Goal: Obtain resource: Obtain resource

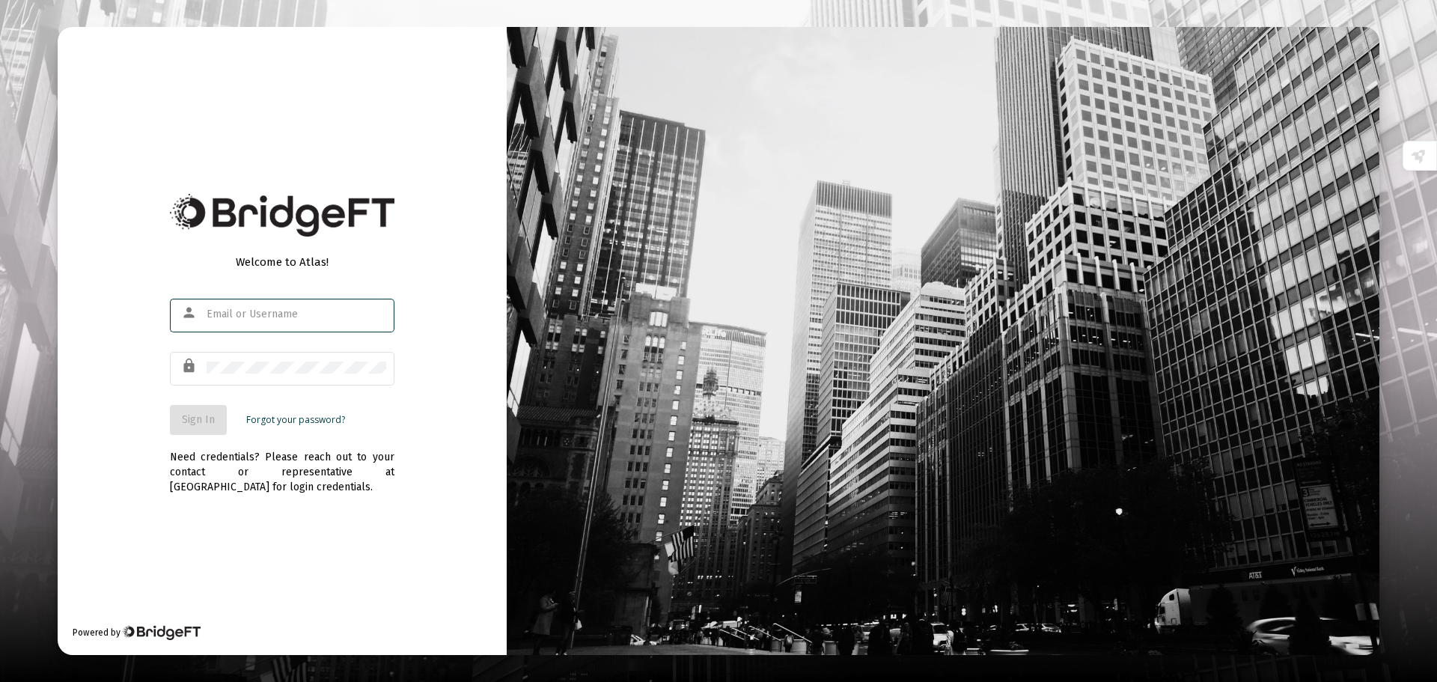
type input "[PERSON_NAME][EMAIL_ADDRESS][DOMAIN_NAME]"
click at [195, 418] on span "Sign In" at bounding box center [198, 419] width 33 height 13
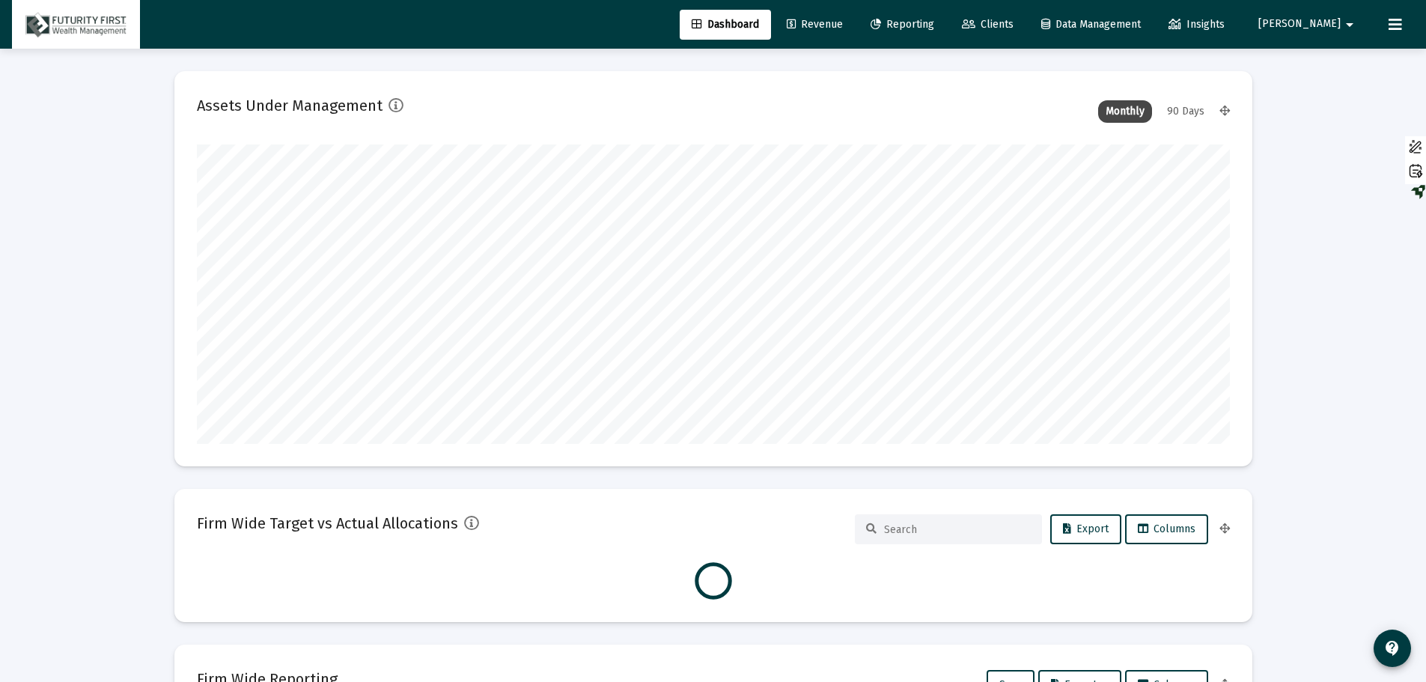
scroll to position [299, 1033]
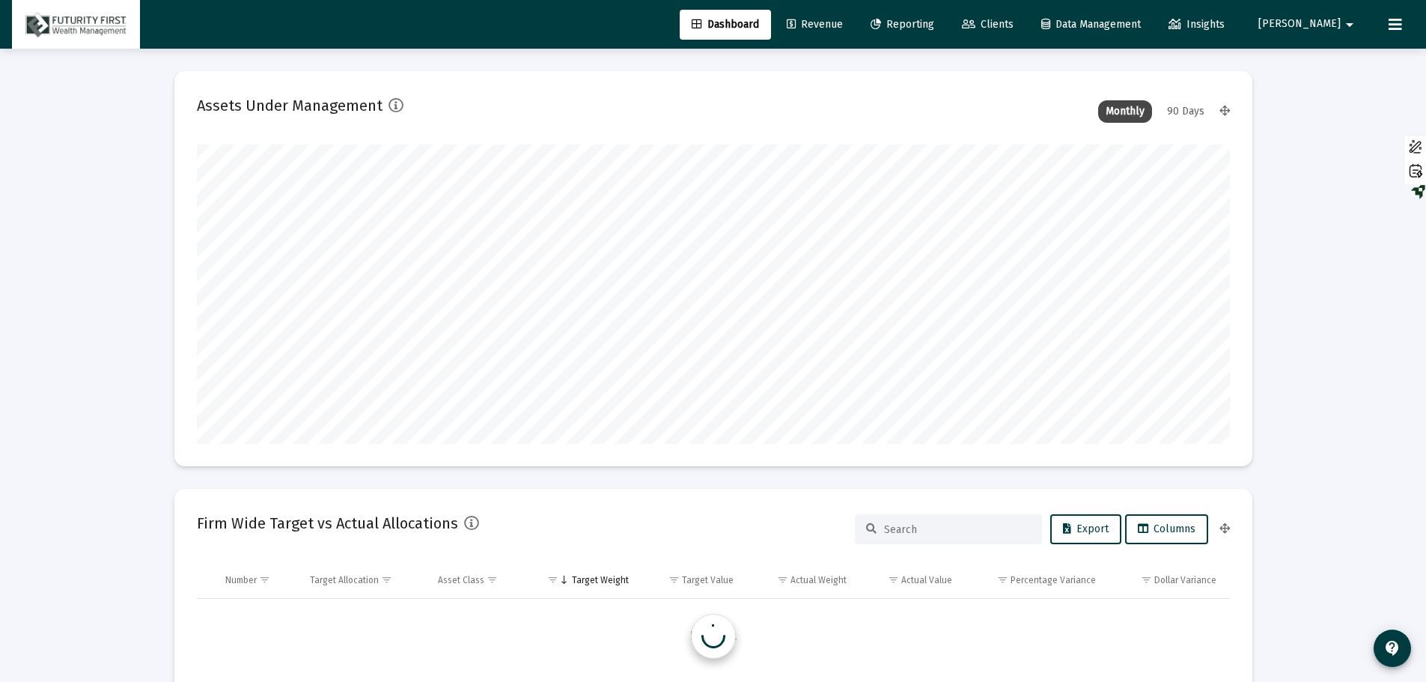
type input "[DATE]"
click at [934, 26] on span "Reporting" at bounding box center [902, 24] width 64 height 13
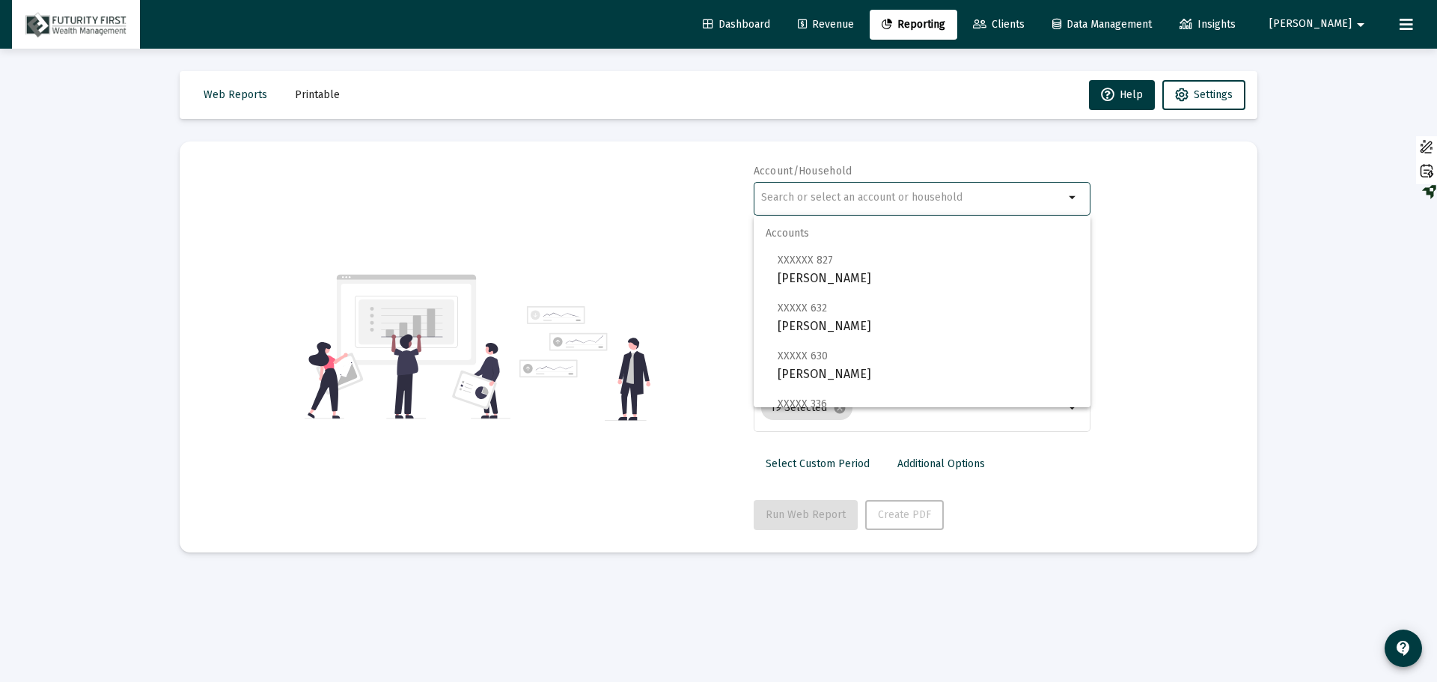
click at [843, 199] on input "text" at bounding box center [912, 198] width 303 height 12
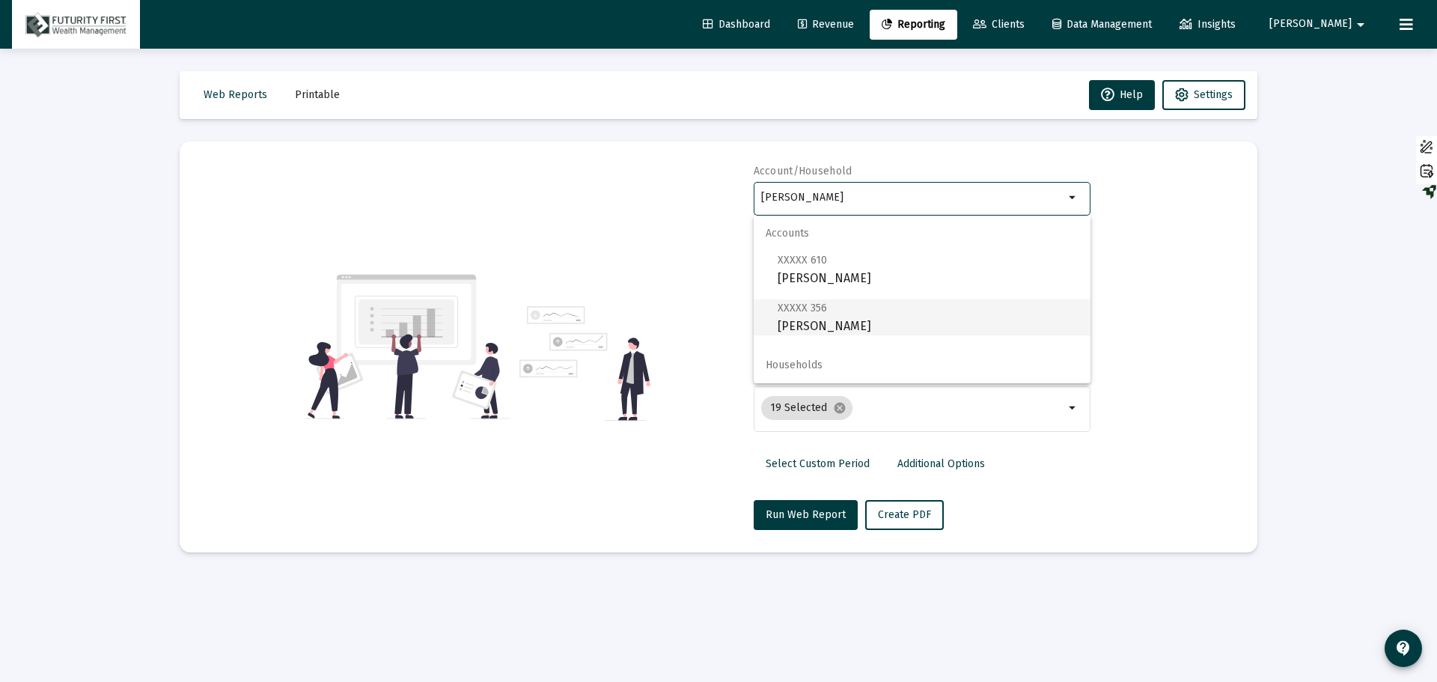
click at [864, 320] on span "XXXXX 356 [PERSON_NAME]" at bounding box center [927, 317] width 301 height 37
type input "[PERSON_NAME]"
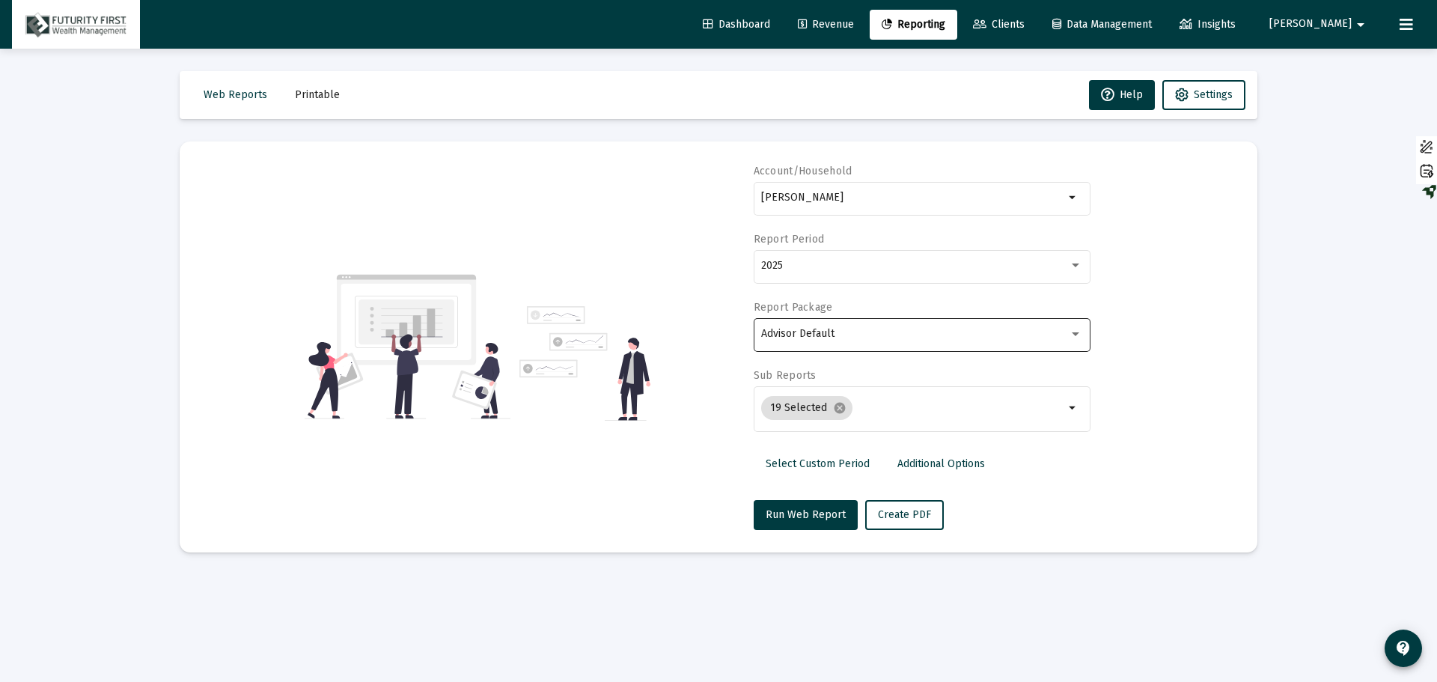
click at [844, 327] on div "Advisor Default" at bounding box center [921, 333] width 321 height 37
click at [834, 400] on div at bounding box center [718, 341] width 1437 height 682
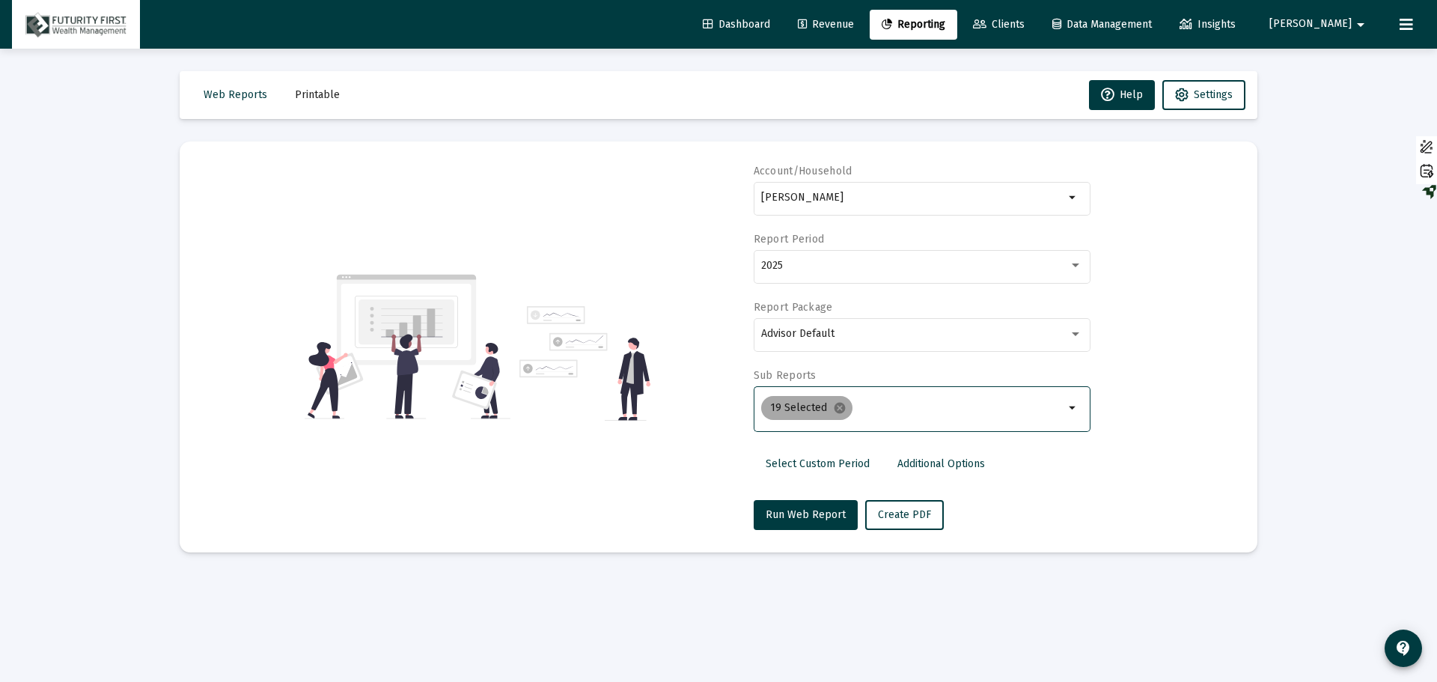
click at [834, 400] on mat-chip "19 Selected cancel" at bounding box center [806, 408] width 91 height 24
click at [852, 253] on div "2025" at bounding box center [921, 265] width 321 height 37
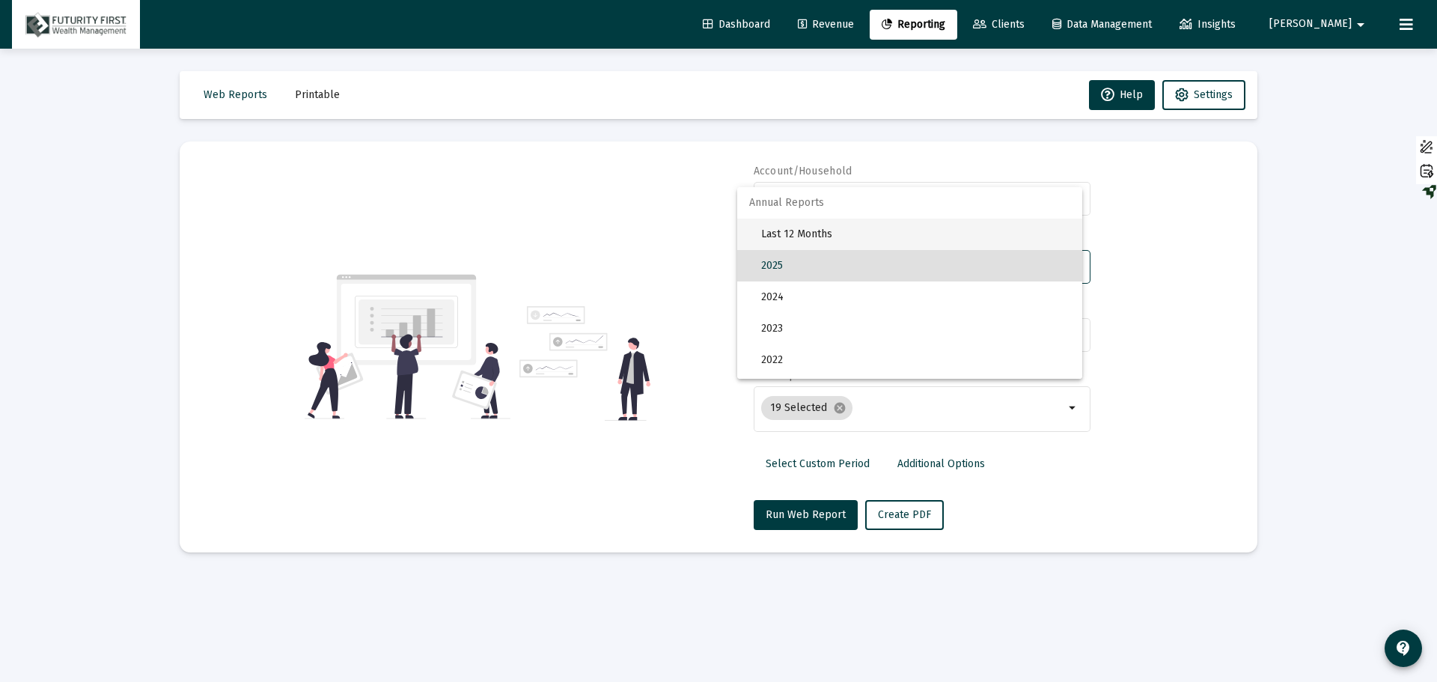
click at [815, 229] on span "Last 12 Months" at bounding box center [915, 234] width 309 height 31
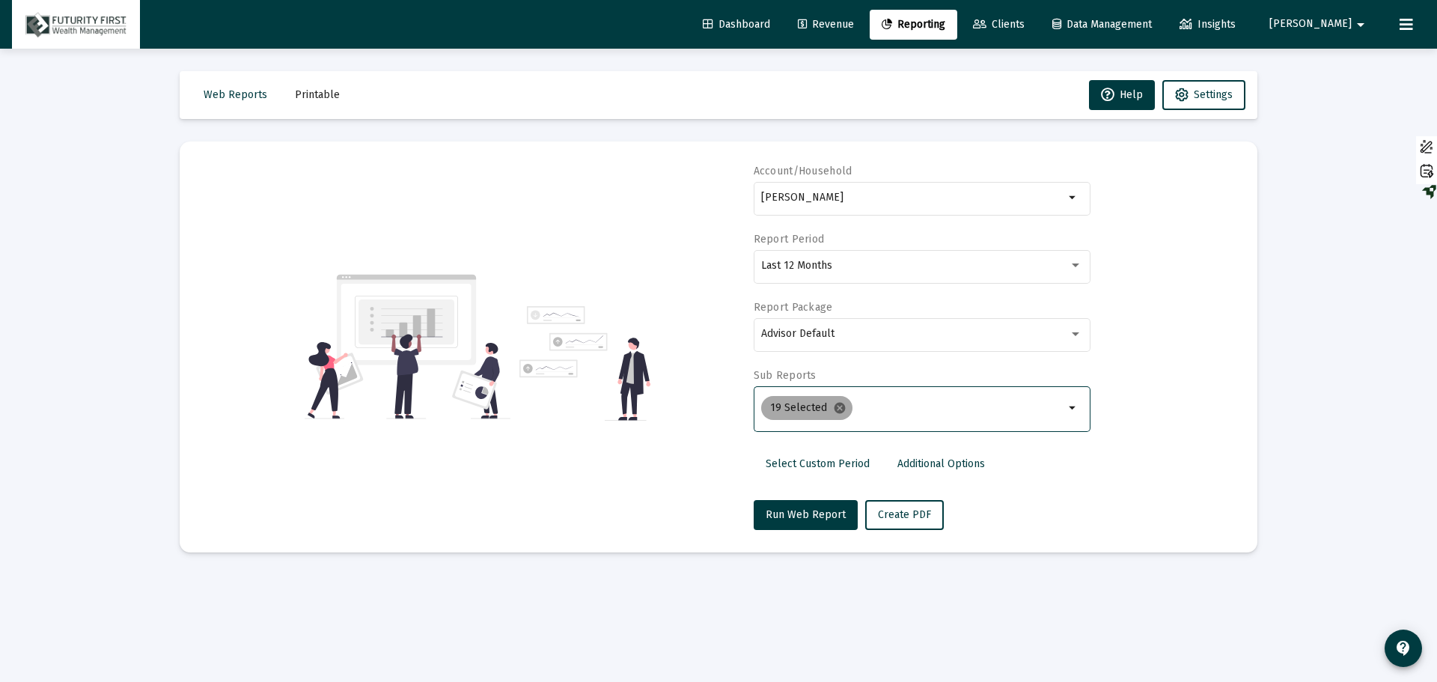
click at [833, 403] on mat-icon "cancel" at bounding box center [839, 407] width 13 height 13
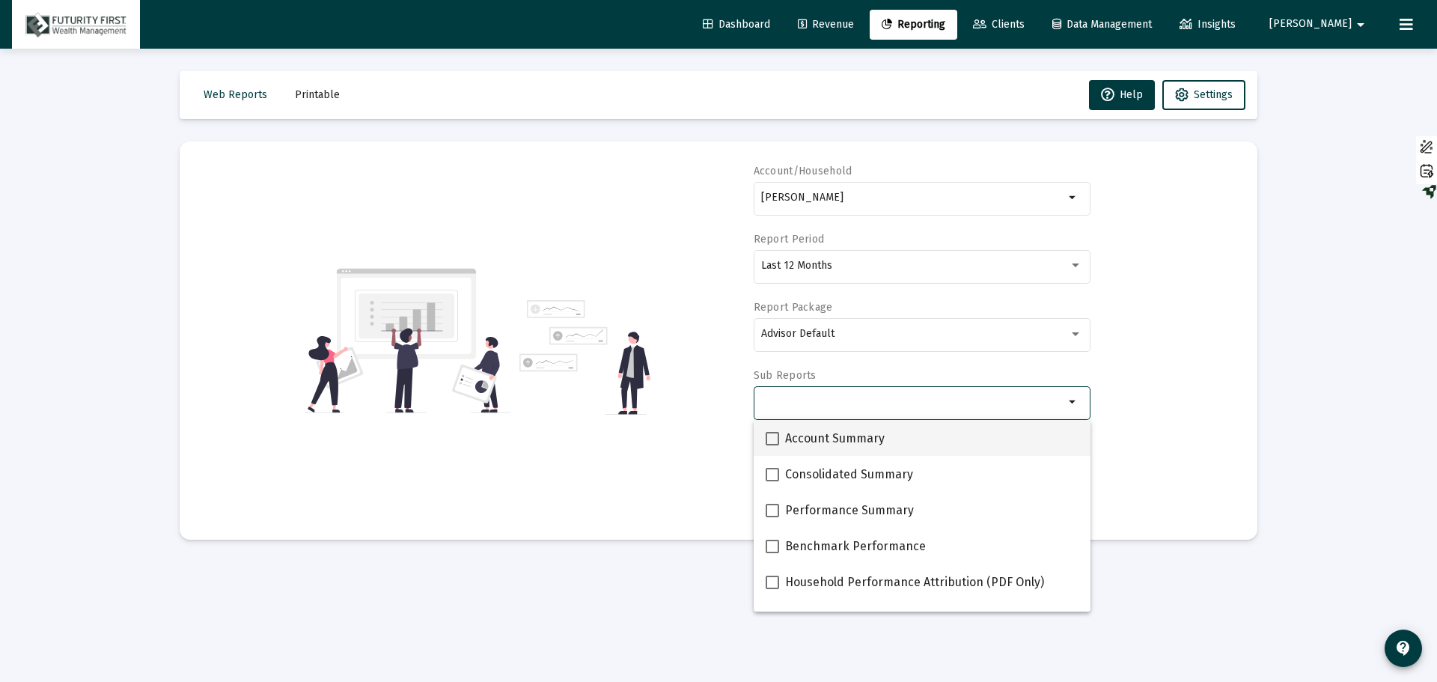
click at [766, 435] on span at bounding box center [772, 438] width 13 height 13
click at [772, 445] on input "Account Summary" at bounding box center [772, 445] width 1 height 1
checkbox input "true"
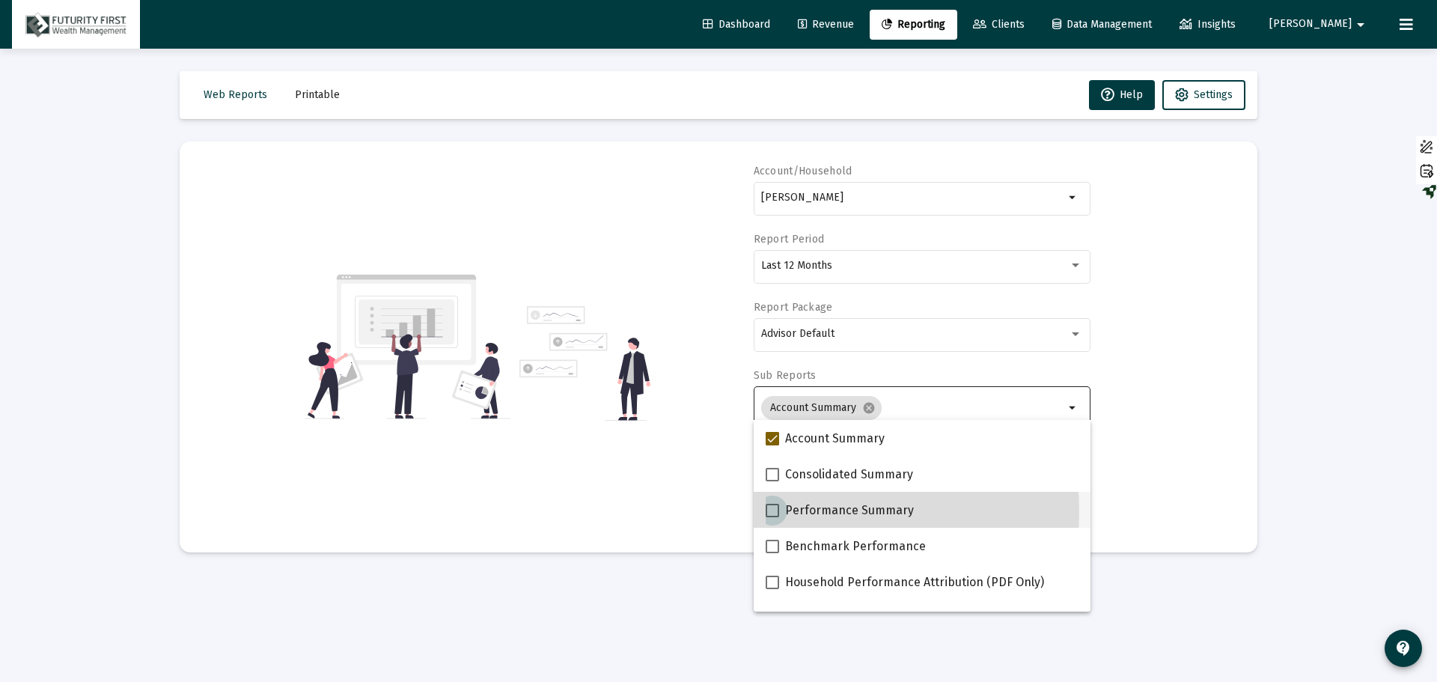
click at [775, 511] on span at bounding box center [772, 510] width 13 height 13
click at [772, 517] on input "Performance Summary" at bounding box center [772, 517] width 1 height 1
checkbox input "true"
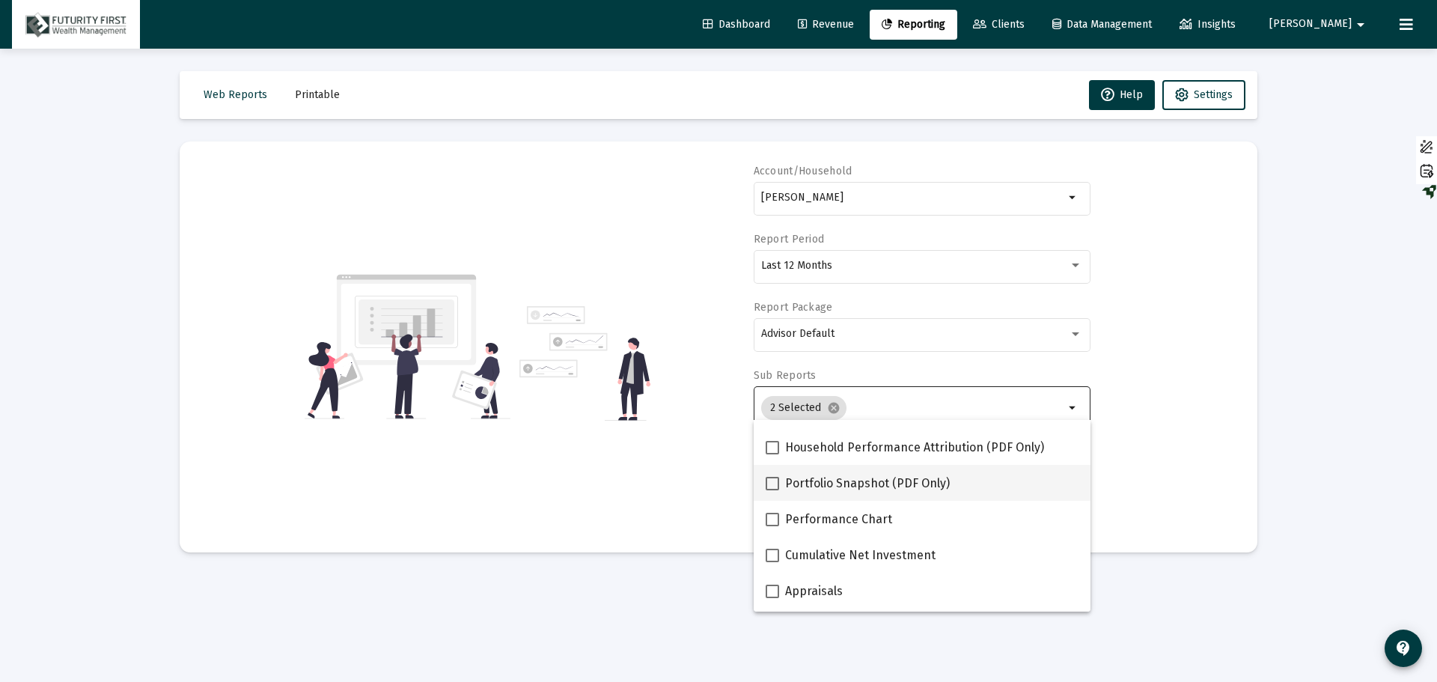
scroll to position [150, 0]
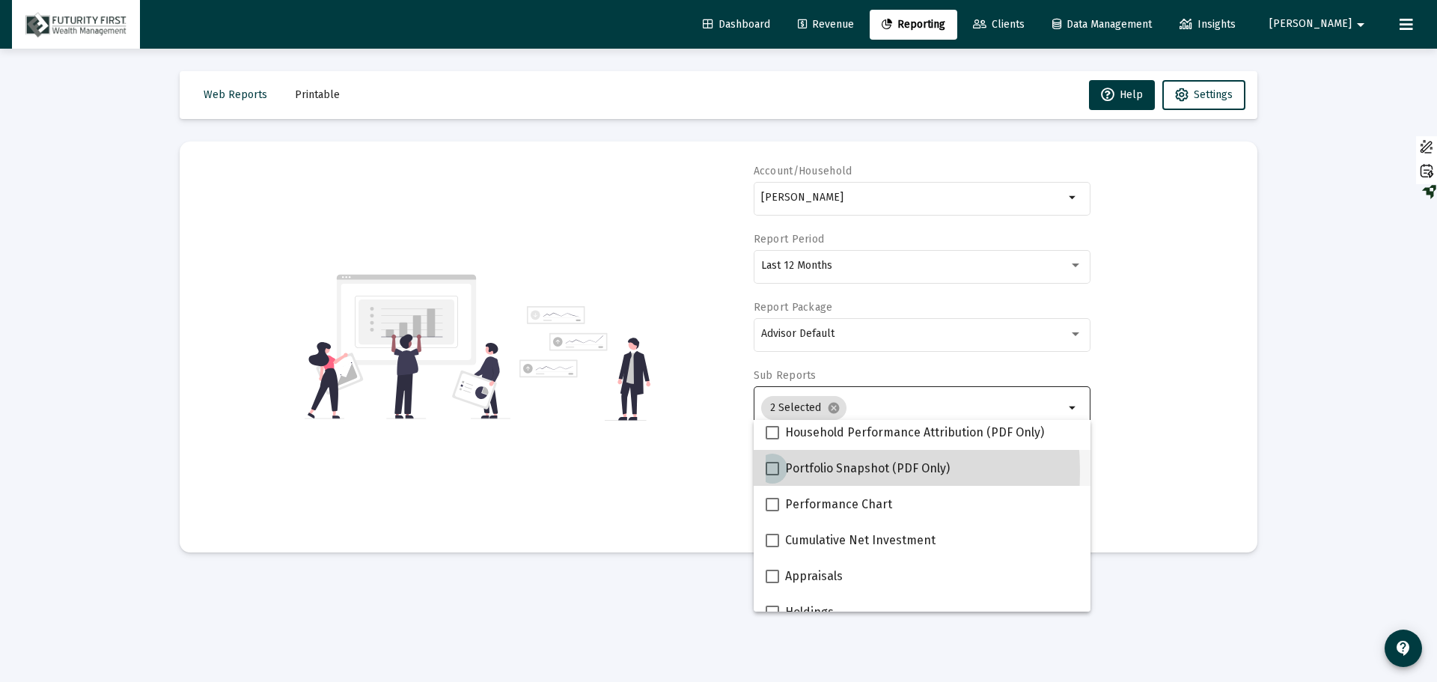
click at [770, 471] on span at bounding box center [772, 468] width 13 height 13
click at [772, 475] on input "Portfolio Snapshot (PDF Only)" at bounding box center [772, 475] width 1 height 1
checkbox input "true"
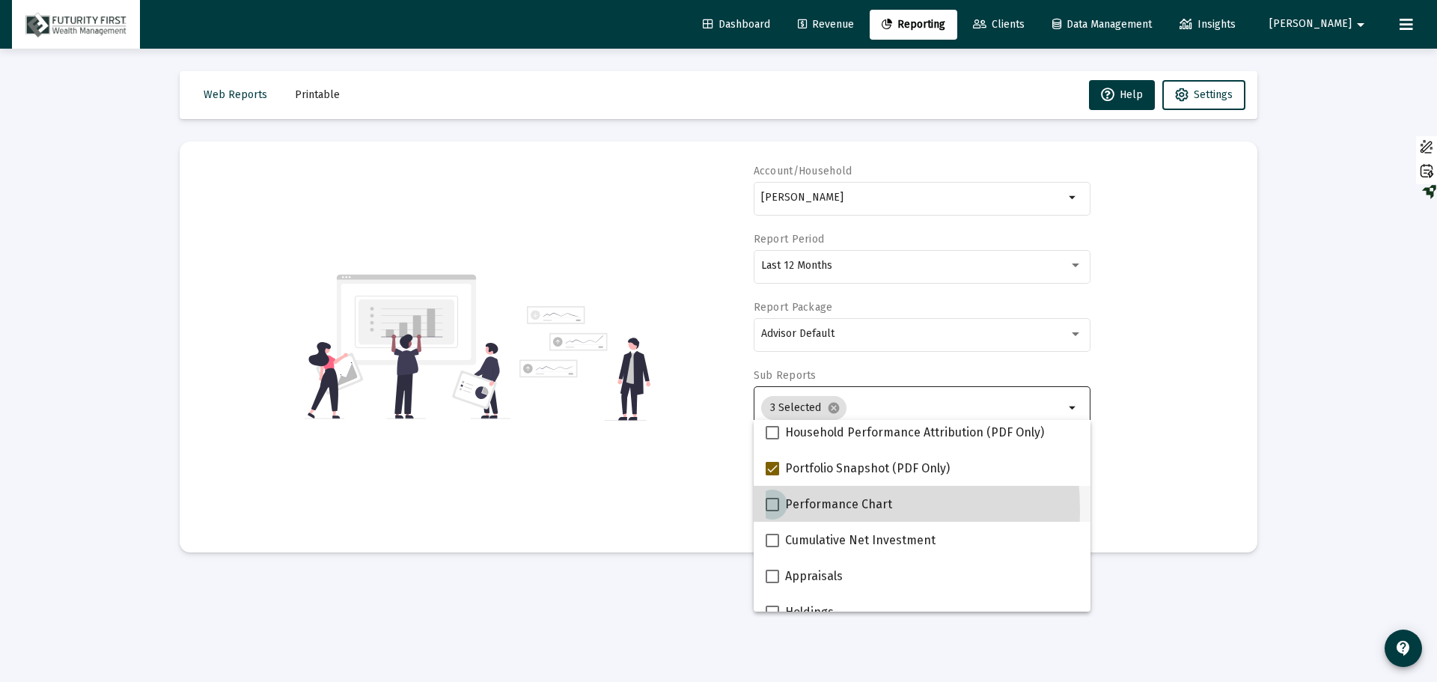
click at [769, 509] on span at bounding box center [772, 504] width 13 height 13
click at [772, 511] on input "Performance Chart" at bounding box center [772, 511] width 1 height 1
checkbox input "true"
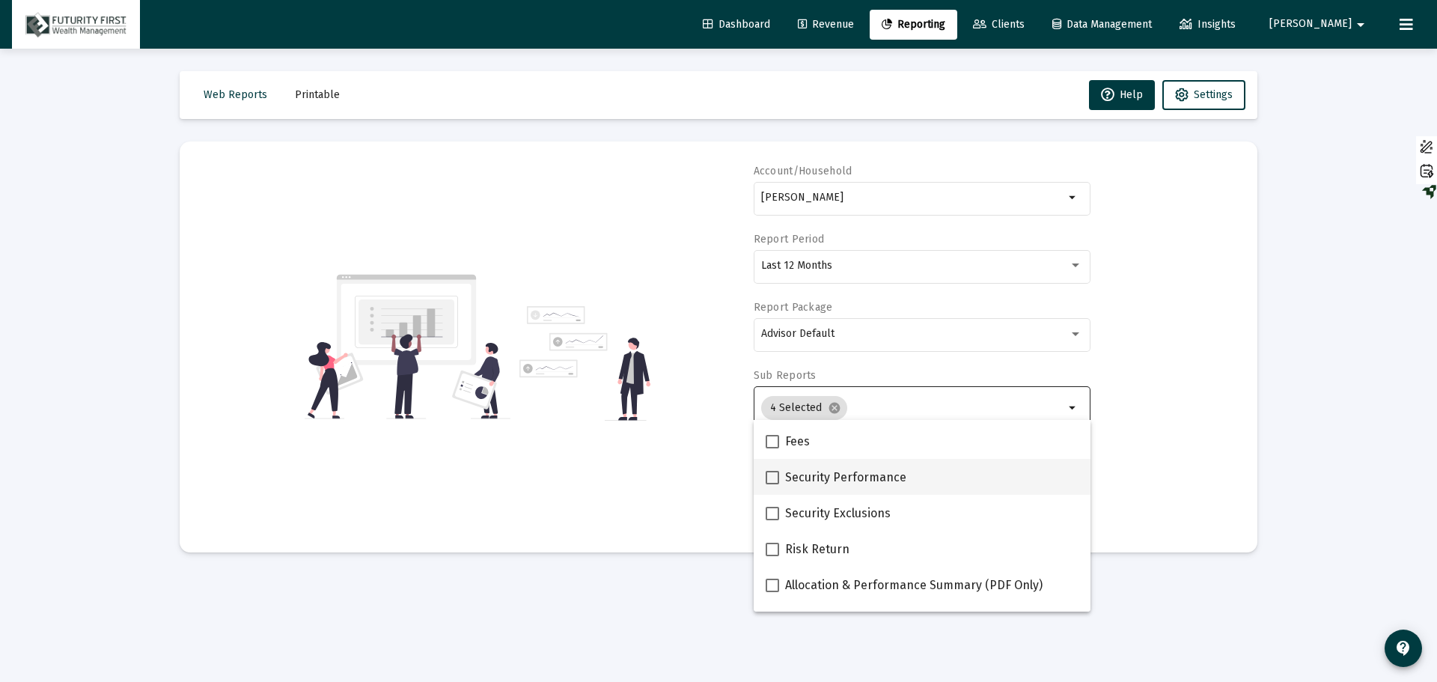
scroll to position [599, 0]
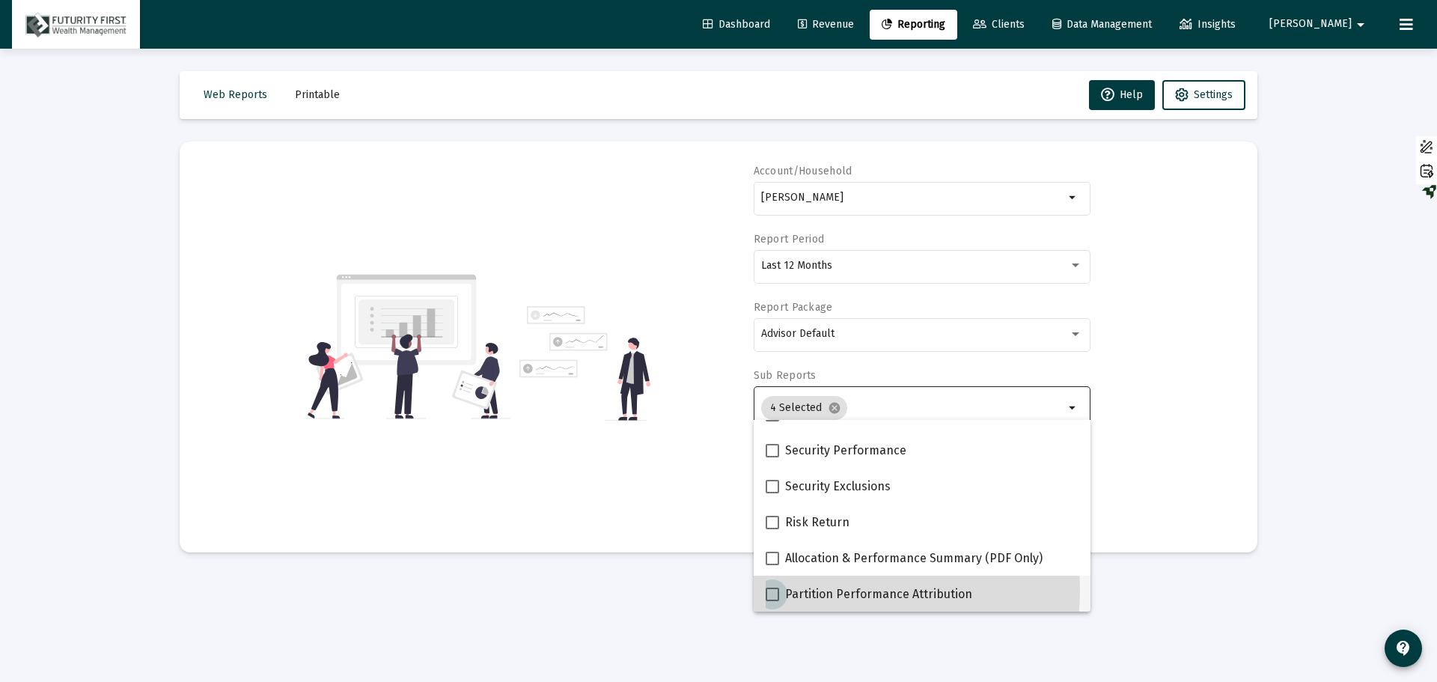
click at [840, 590] on span "Partition Performance Attribution" at bounding box center [878, 594] width 187 height 18
click at [772, 601] on input "Partition Performance Attribution" at bounding box center [772, 601] width 1 height 1
checkbox input "true"
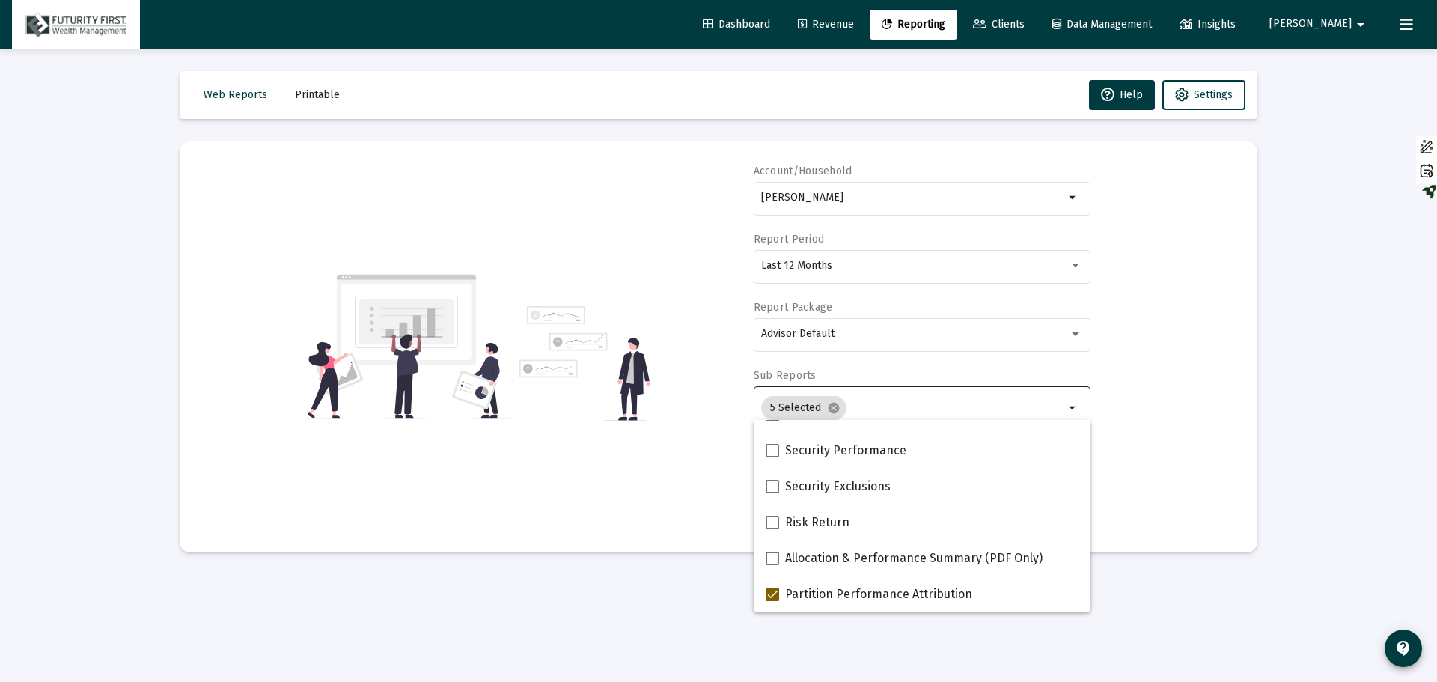
click at [1211, 403] on div "Account/[PERSON_NAME] arrow_drop_down Report Period Last 12 Months Report Packa…" at bounding box center [718, 347] width 1033 height 366
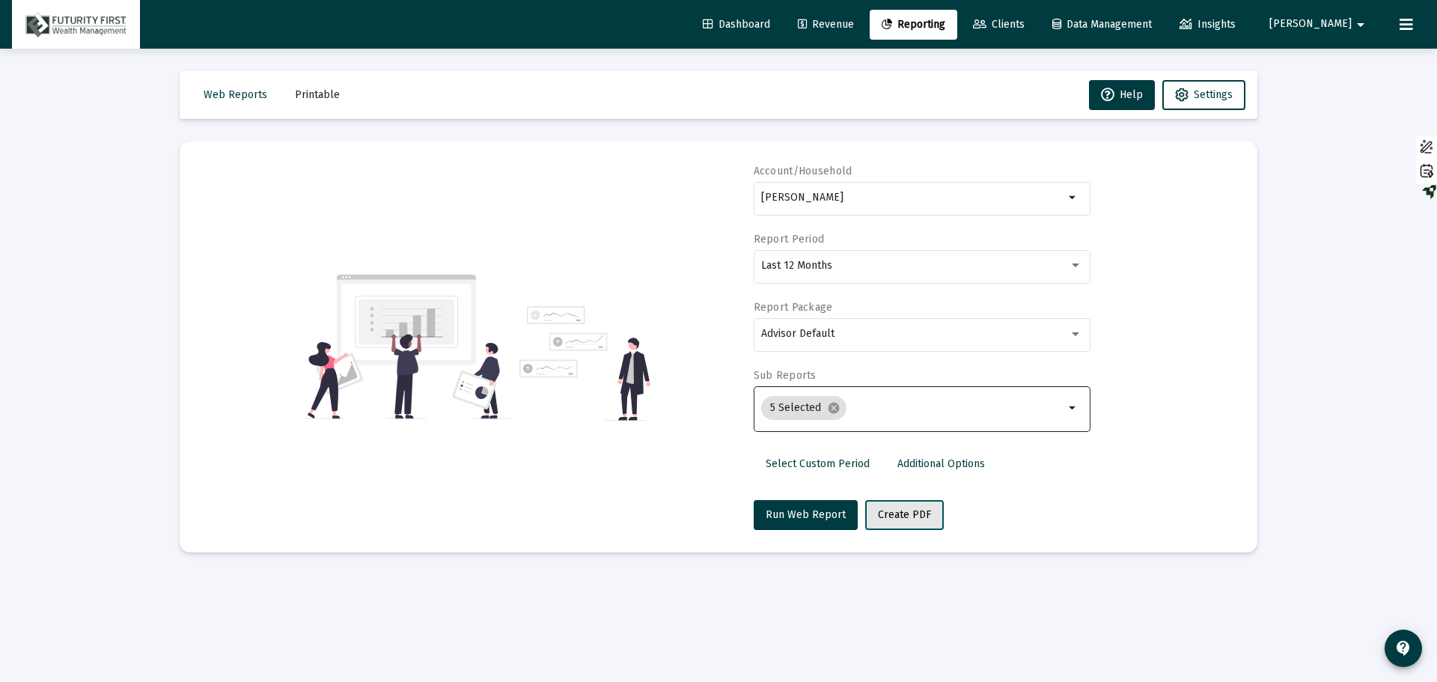
click at [896, 516] on span "Create PDF" at bounding box center [904, 514] width 53 height 13
click at [295, 91] on span "Printable" at bounding box center [317, 94] width 45 height 13
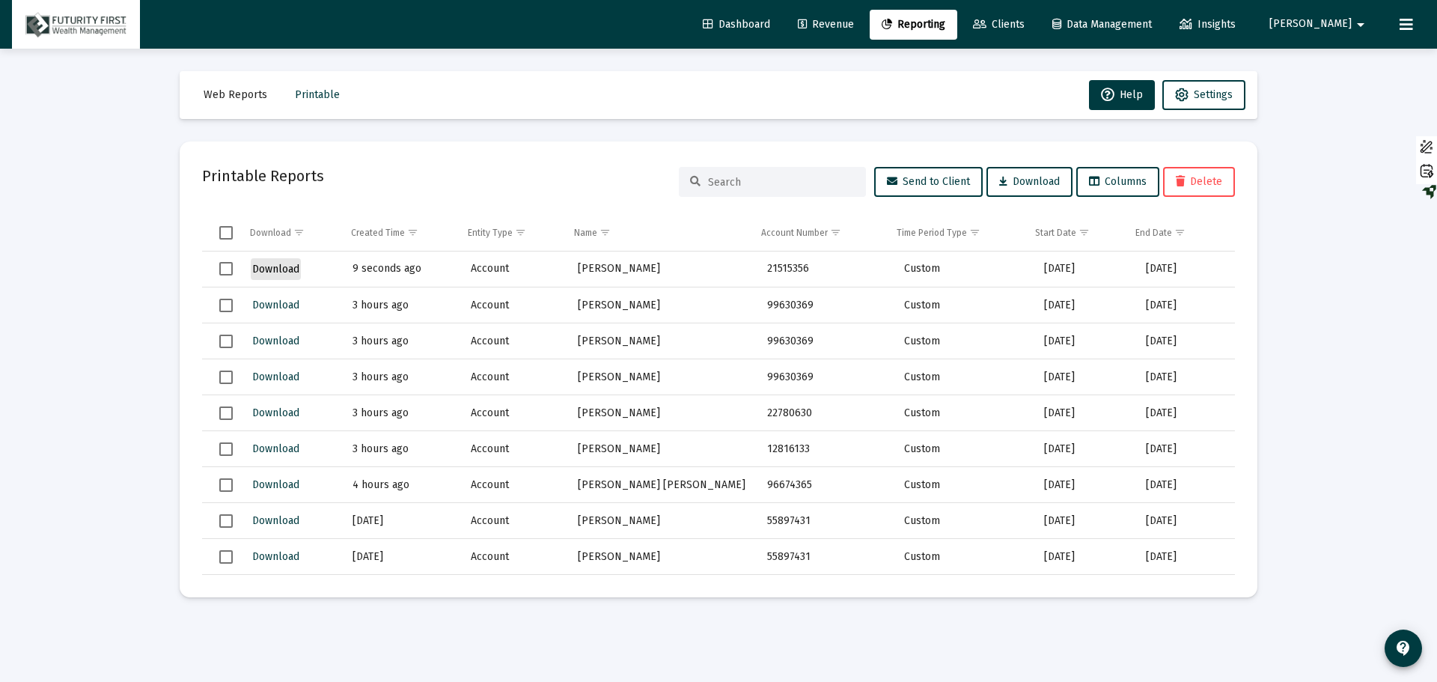
click at [280, 272] on span "Download" at bounding box center [275, 269] width 47 height 13
